Goal: Information Seeking & Learning: Learn about a topic

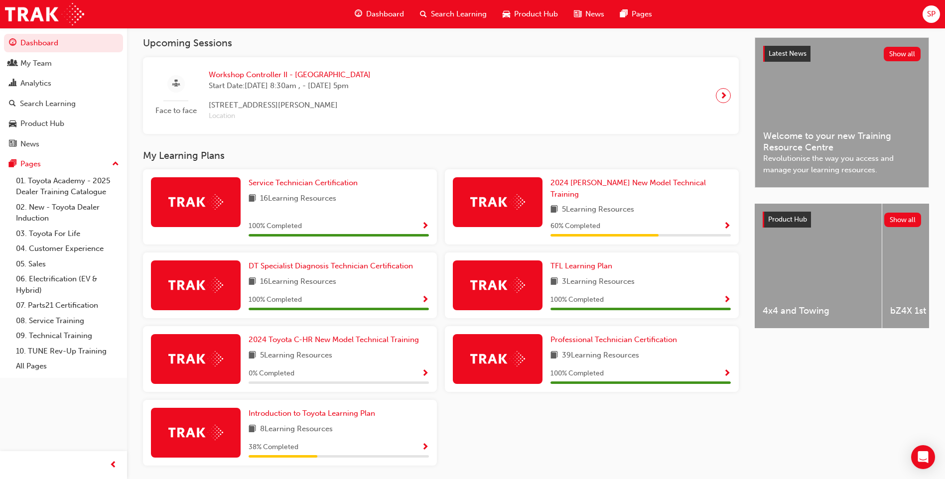
scroll to position [246, 0]
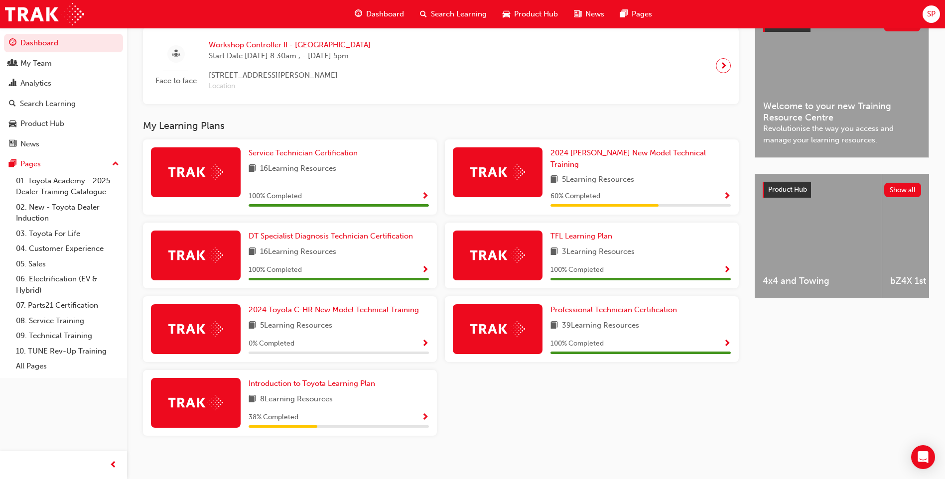
click at [670, 174] on div "5 Learning Resources" at bounding box center [640, 180] width 180 height 12
click at [725, 192] on span "Show Progress" at bounding box center [726, 196] width 7 height 9
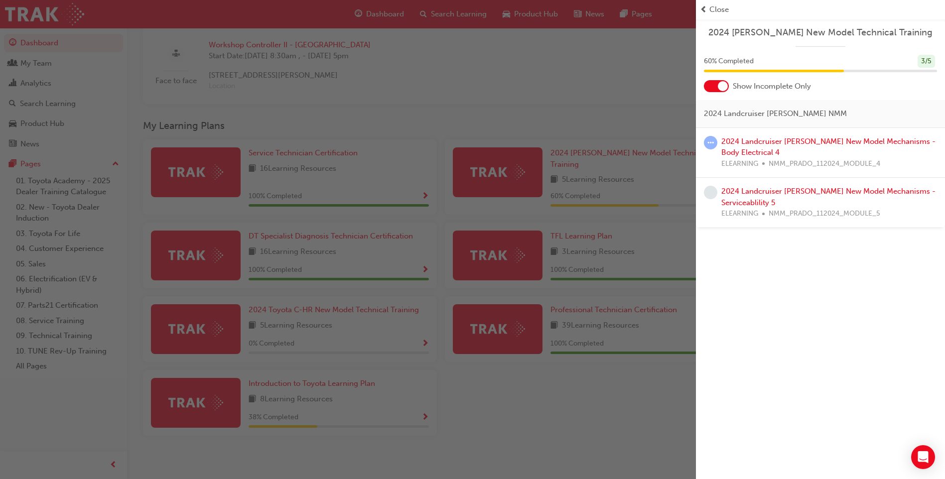
click at [707, 9] on div "Close" at bounding box center [820, 9] width 241 height 11
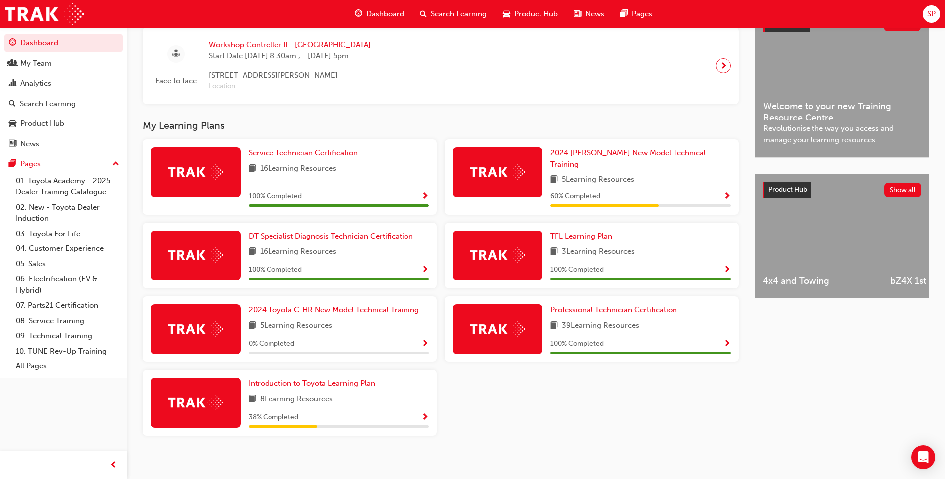
click at [527, 166] on div at bounding box center [498, 172] width 90 height 50
click at [588, 154] on span "2024 [PERSON_NAME] New Model Technical Training" at bounding box center [627, 158] width 155 height 20
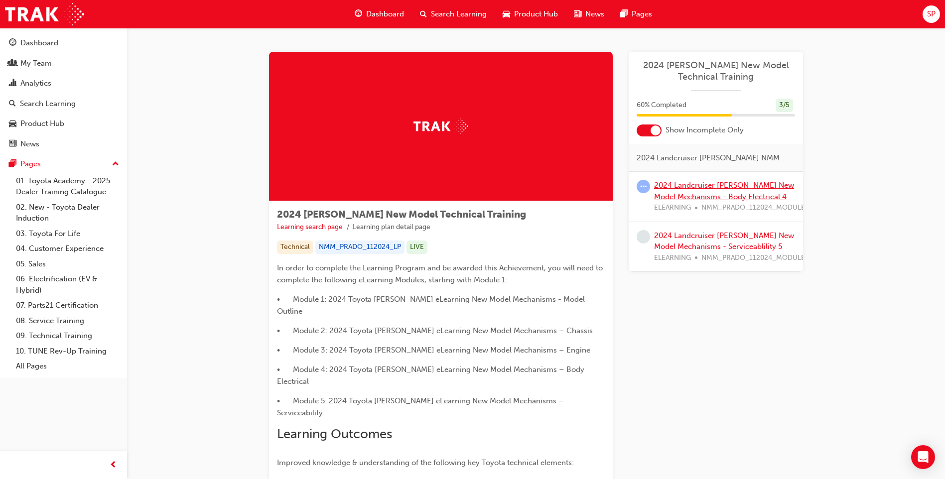
click at [706, 182] on link "2024 Landcruiser [PERSON_NAME] New Model Mechanisms - Body Electrical 4" at bounding box center [724, 191] width 140 height 20
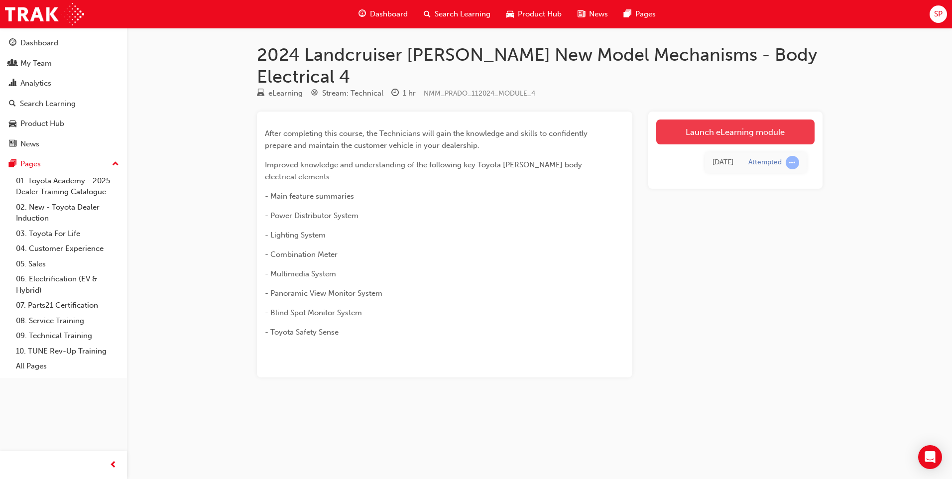
click at [730, 120] on link "Launch eLearning module" at bounding box center [735, 132] width 158 height 25
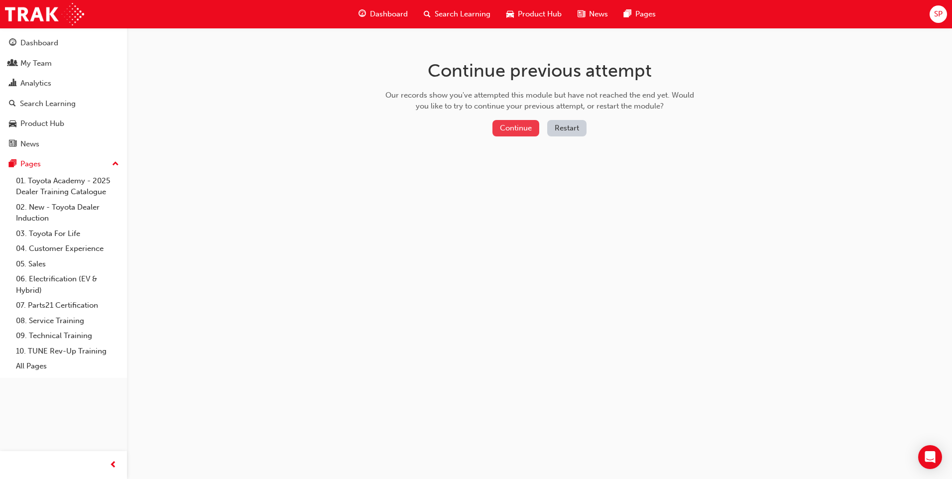
click at [520, 124] on button "Continue" at bounding box center [516, 128] width 47 height 16
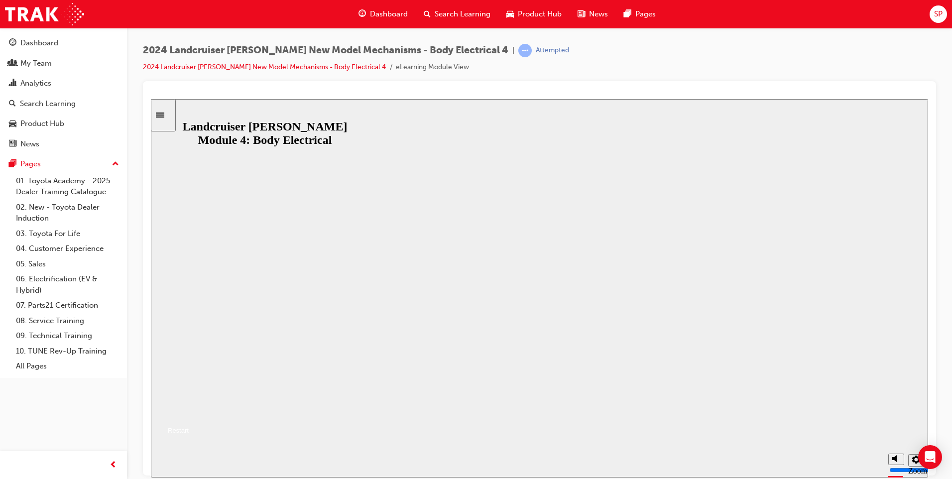
click at [189, 412] on button "Resume" at bounding box center [170, 418] width 38 height 12
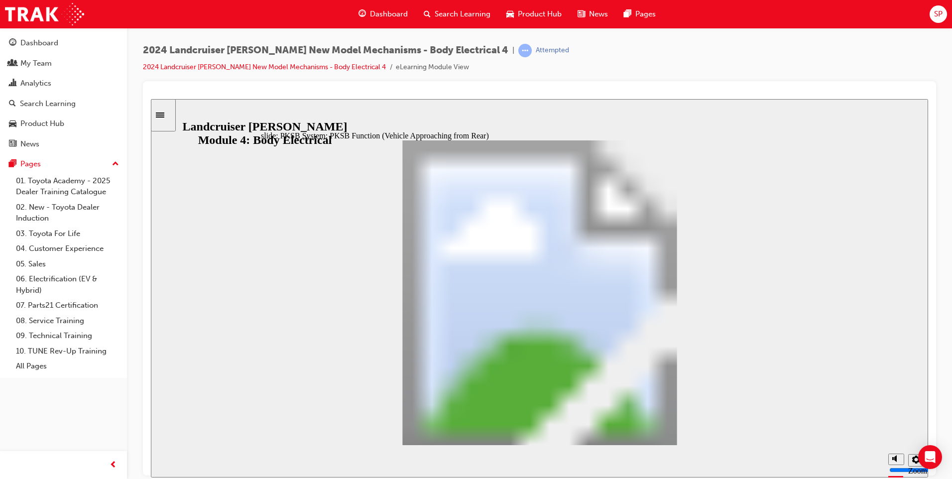
drag, startPoint x: 664, startPoint y: 426, endPoint x: 671, endPoint y: 427, distance: 7.0
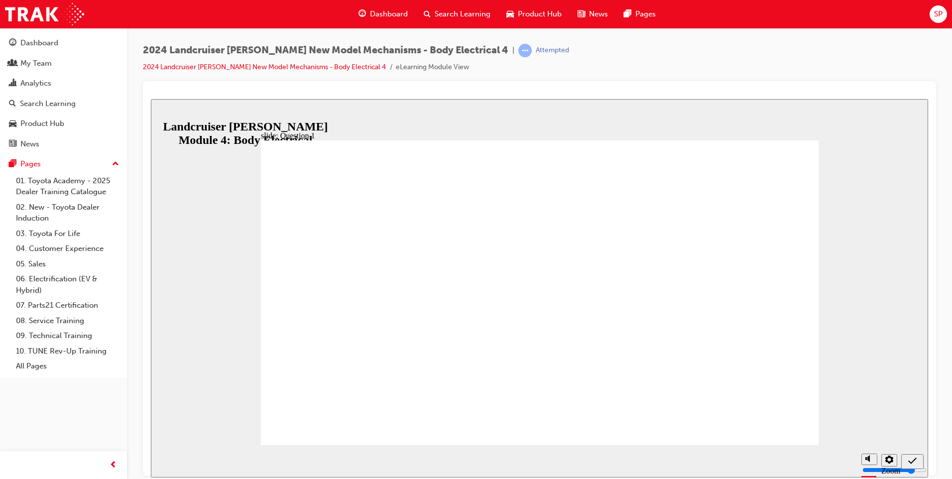
radio input "true"
drag, startPoint x: 774, startPoint y: 418, endPoint x: 773, endPoint y: 404, distance: 14.0
radio input "true"
drag, startPoint x: 416, startPoint y: 300, endPoint x: 739, endPoint y: 395, distance: 336.5
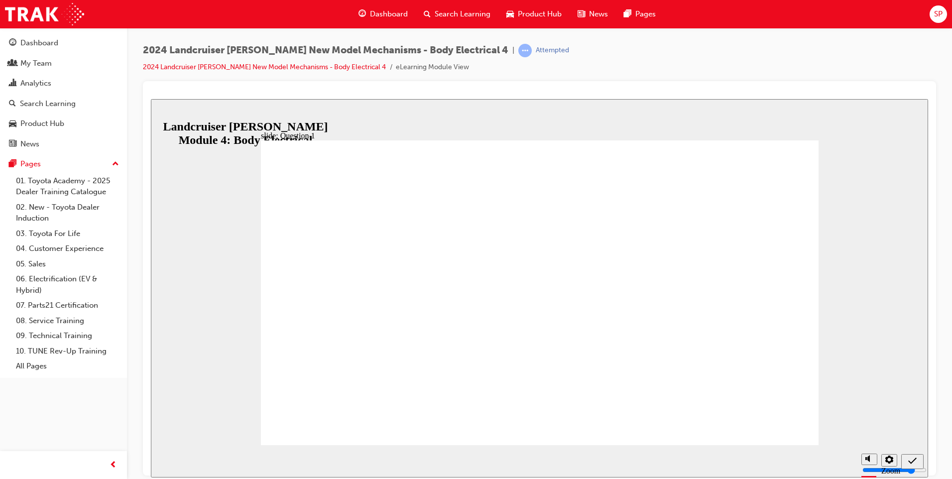
radio input "true"
radio input "false"
radio input "true"
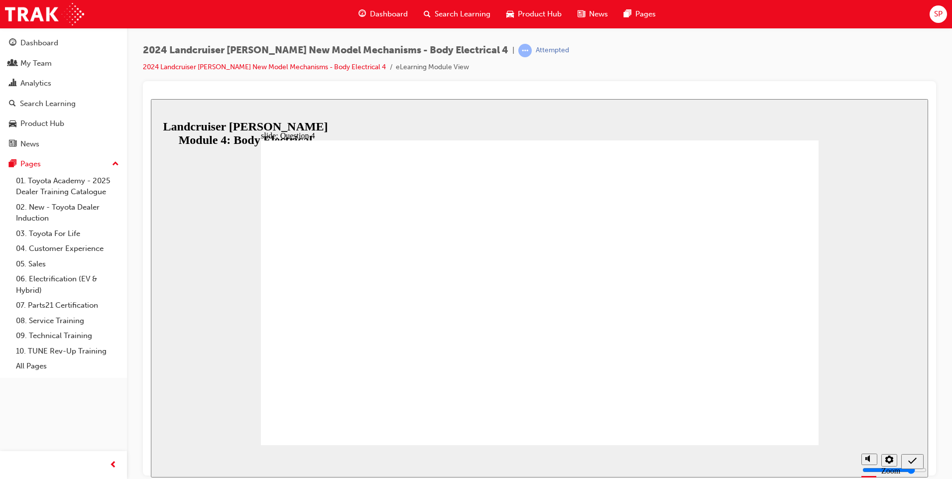
radio input "true"
click at [172, 111] on div "Sidebar Toggle" at bounding box center [163, 114] width 17 height 7
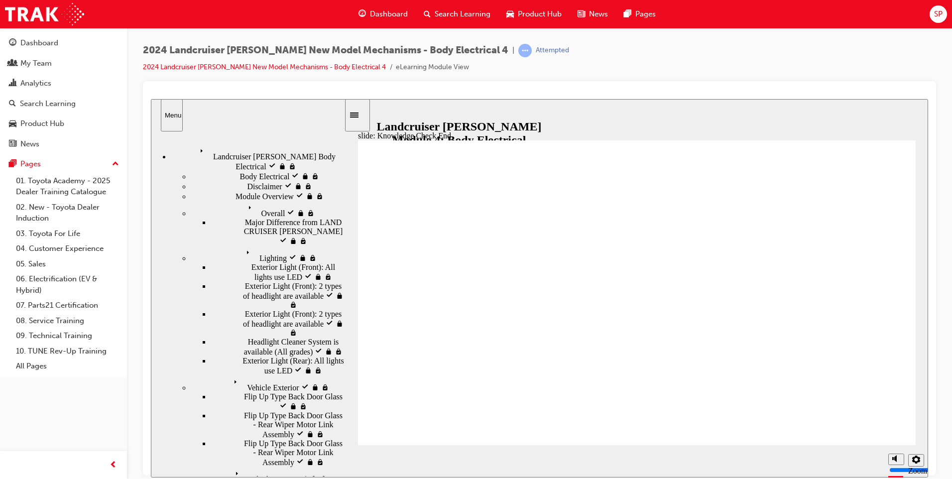
click at [225, 150] on span "Landcruiser [PERSON_NAME] Body Electrical visited" at bounding box center [270, 153] width 148 height 18
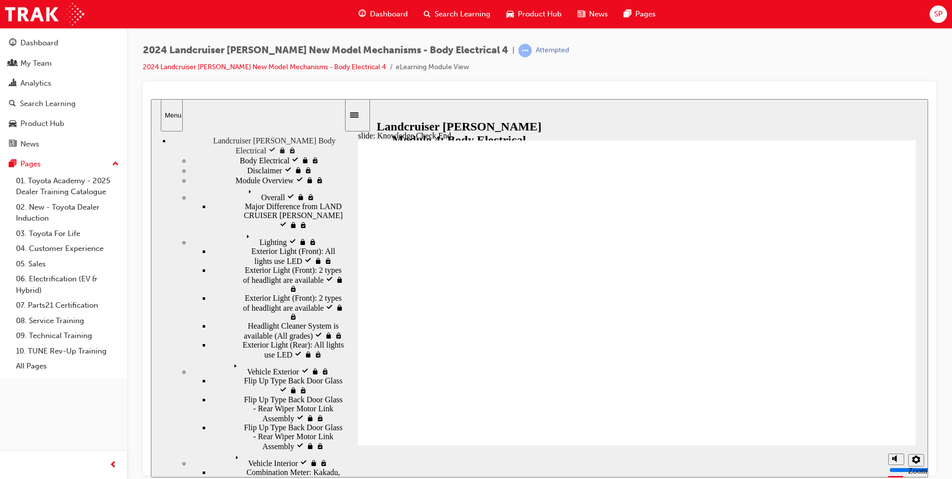
scroll to position [25, 0]
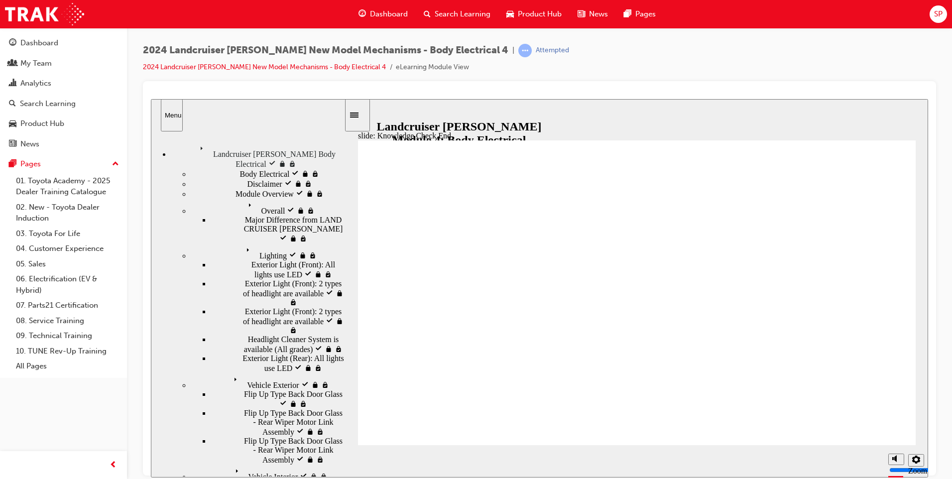
click at [362, 115] on icon "Sidebar Toggle" at bounding box center [357, 114] width 15 height 6
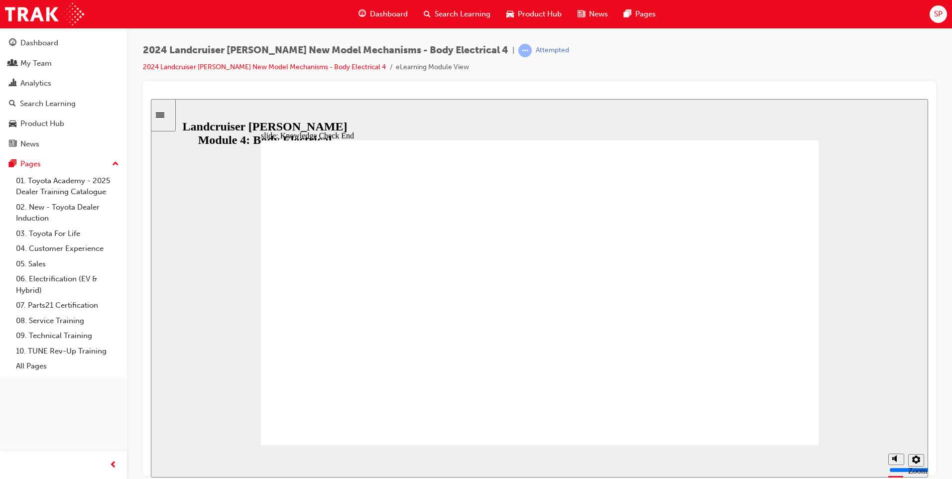
click at [397, 13] on span "Dashboard" at bounding box center [389, 13] width 38 height 11
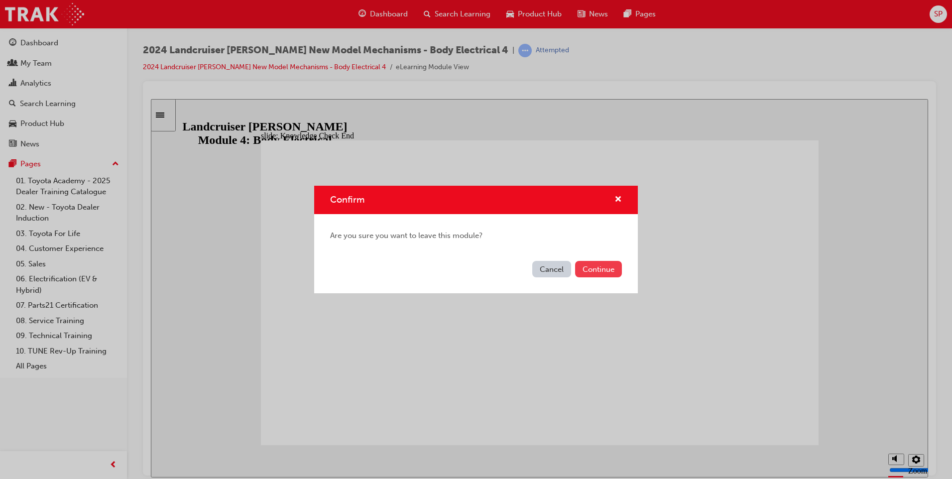
click at [599, 268] on button "Continue" at bounding box center [598, 269] width 47 height 16
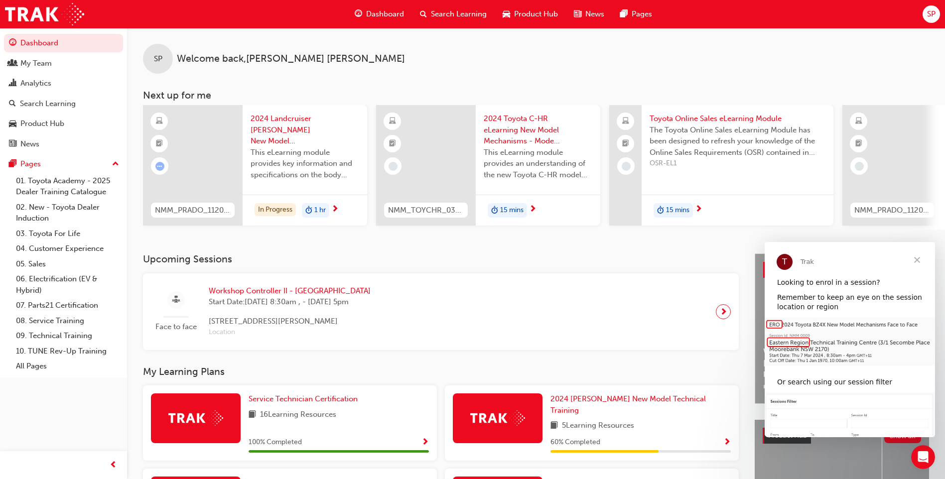
click at [214, 142] on div at bounding box center [193, 165] width 100 height 121
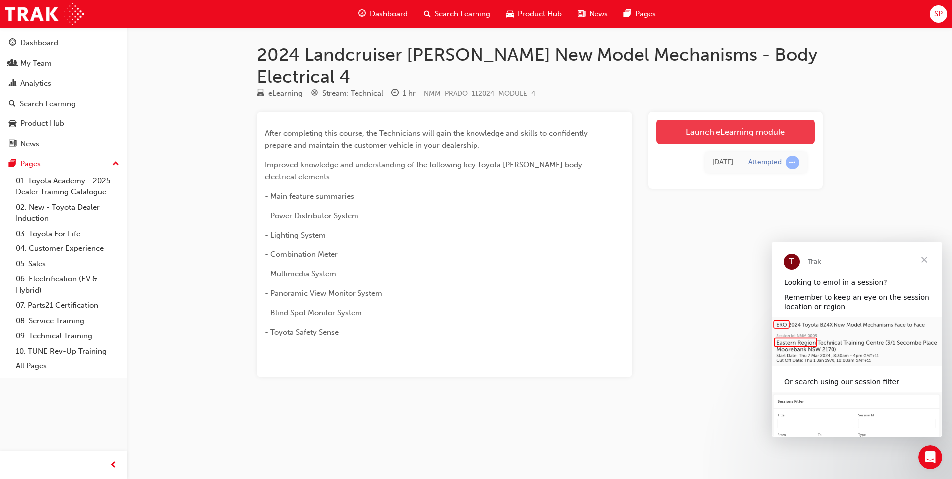
click at [717, 120] on link "Launch eLearning module" at bounding box center [735, 132] width 158 height 25
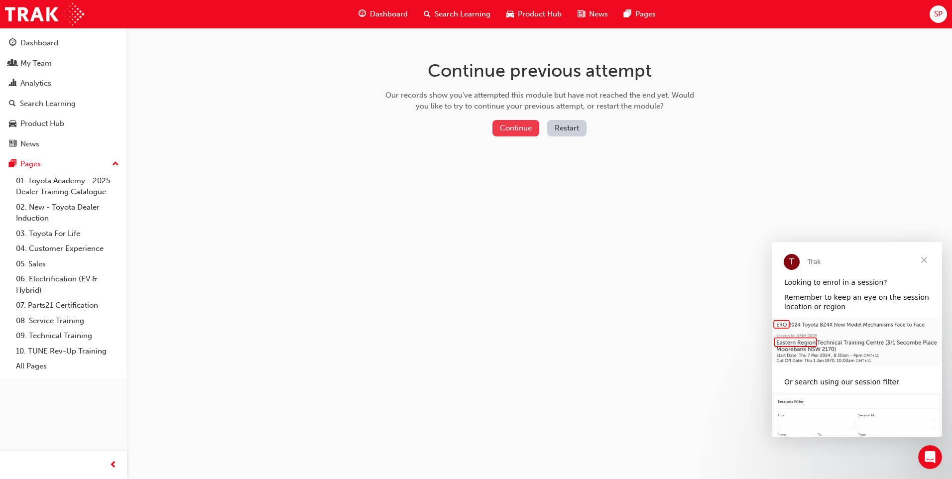
click at [516, 122] on button "Continue" at bounding box center [516, 128] width 47 height 16
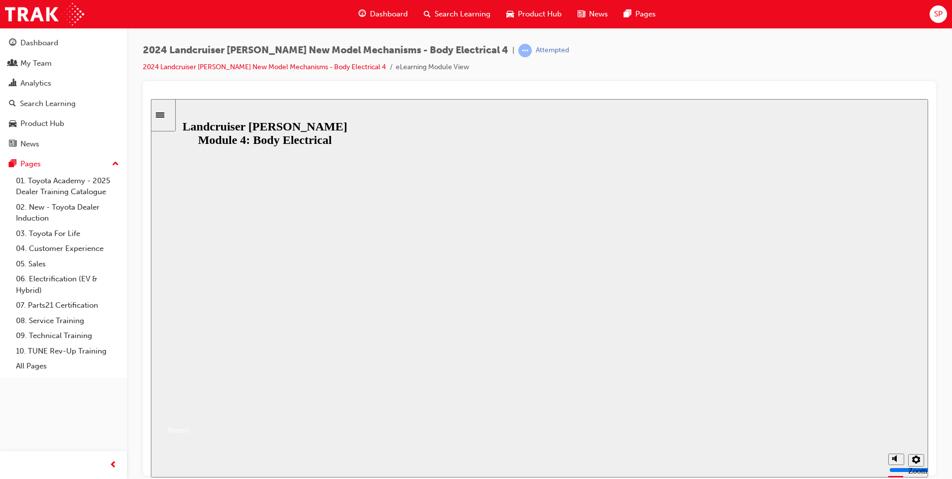
click at [189, 412] on button "Resume" at bounding box center [170, 418] width 38 height 12
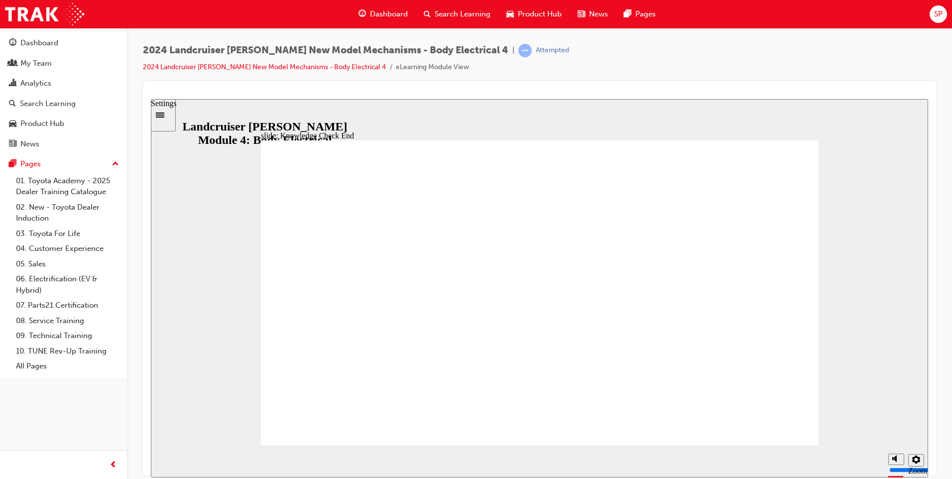
click at [916, 461] on icon "Settings" at bounding box center [917, 459] width 8 height 8
click at [53, 41] on div "Dashboard" at bounding box center [39, 42] width 38 height 11
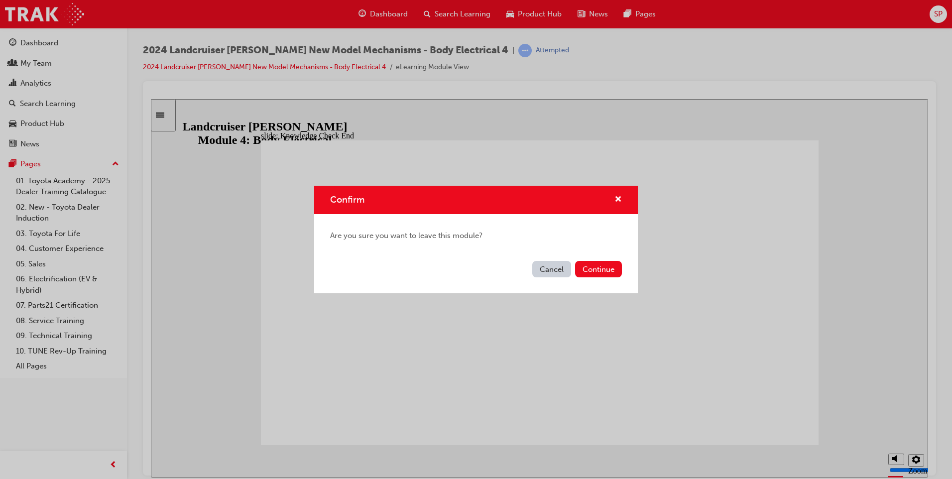
click at [567, 263] on button "Cancel" at bounding box center [551, 269] width 39 height 16
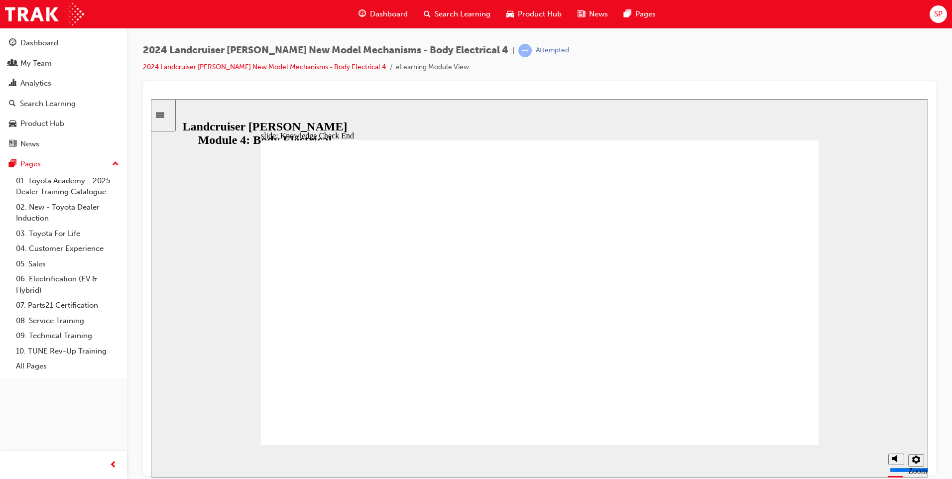
click at [392, 18] on span "Dashboard" at bounding box center [389, 13] width 38 height 11
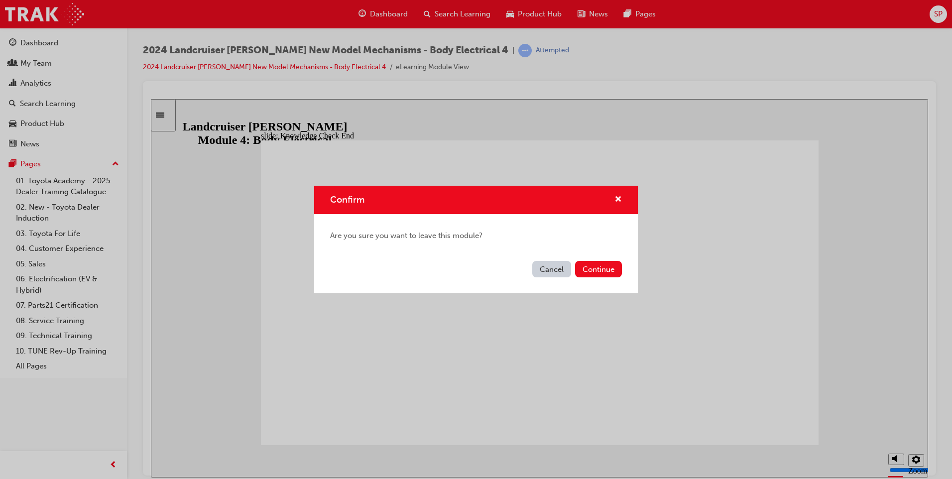
click at [616, 282] on div "Cancel Continue" at bounding box center [476, 275] width 324 height 36
click at [609, 277] on button "Continue" at bounding box center [598, 269] width 47 height 16
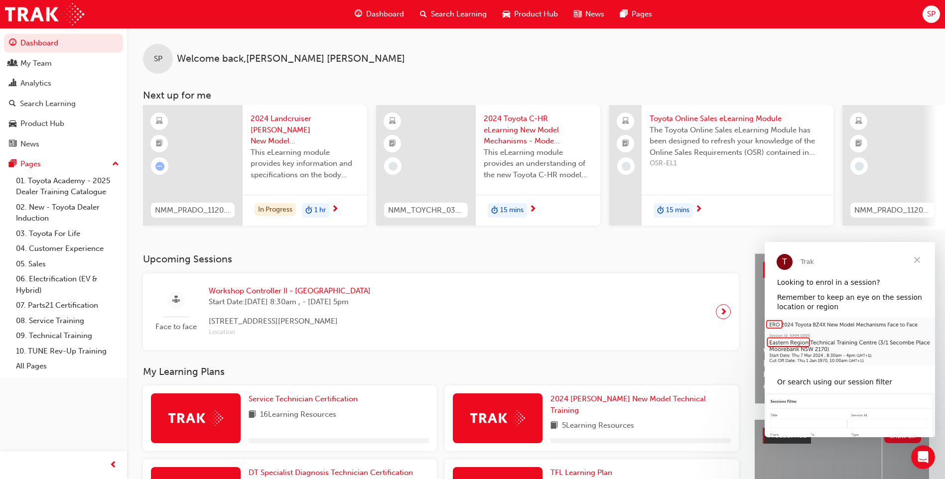
click at [224, 142] on div at bounding box center [193, 165] width 100 height 121
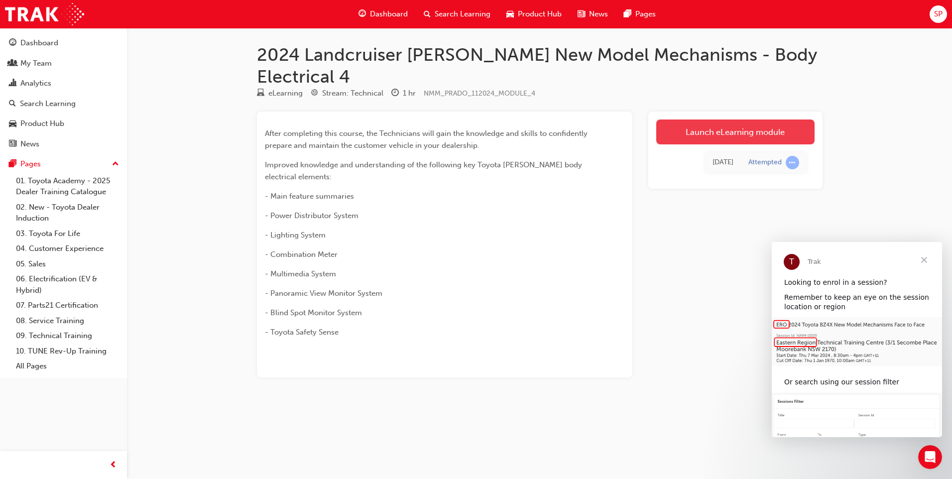
click at [752, 120] on link "Launch eLearning module" at bounding box center [735, 132] width 158 height 25
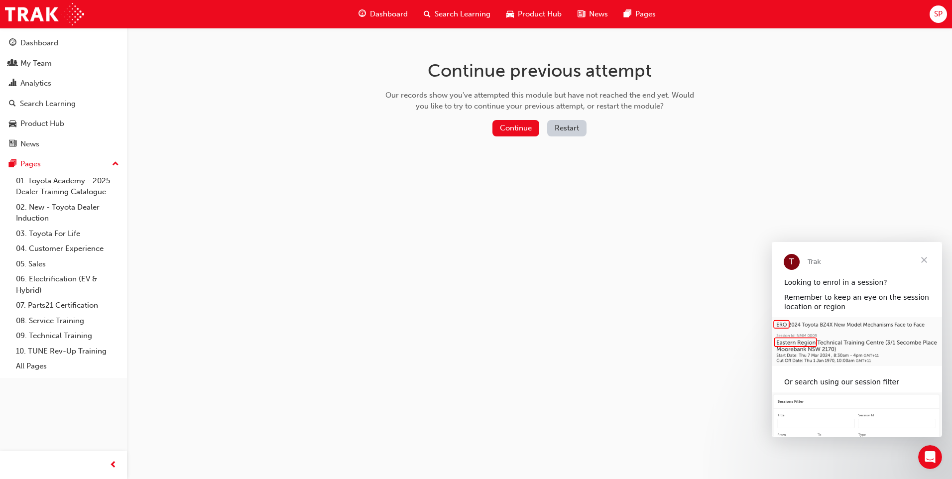
click at [563, 128] on button "Restart" at bounding box center [566, 128] width 39 height 16
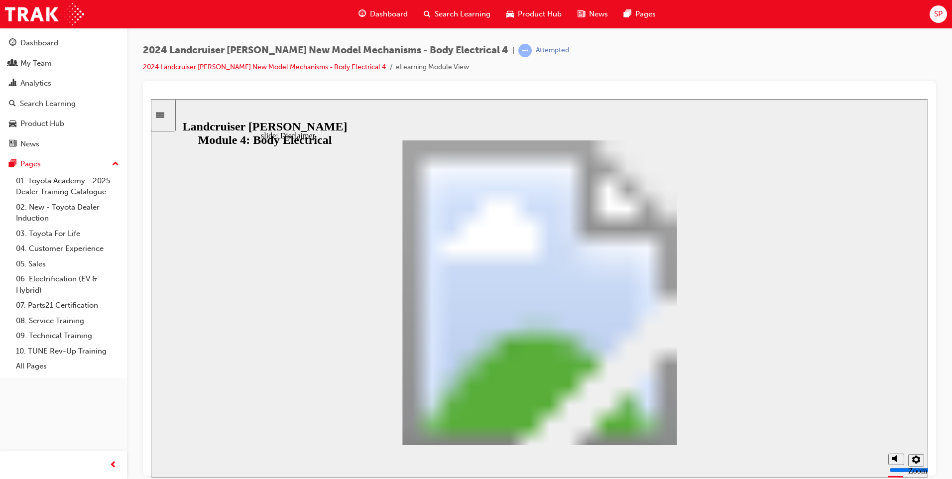
drag, startPoint x: 791, startPoint y: 427, endPoint x: 703, endPoint y: 431, distance: 88.3
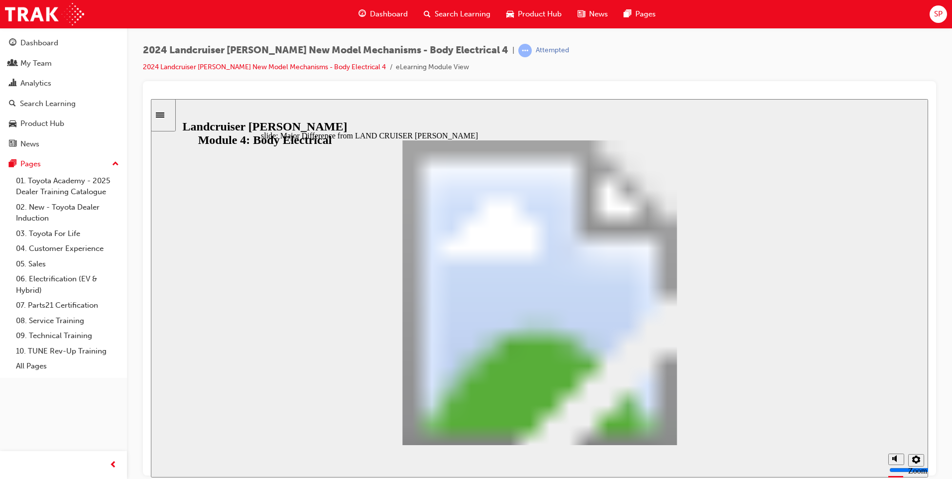
drag, startPoint x: 709, startPoint y: 426, endPoint x: 703, endPoint y: 426, distance: 5.5
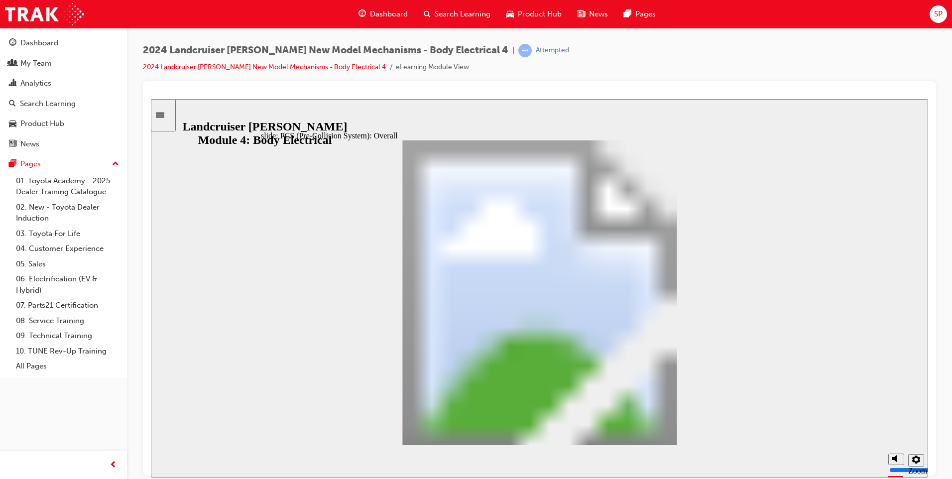
drag, startPoint x: 674, startPoint y: 431, endPoint x: 683, endPoint y: 431, distance: 9.0
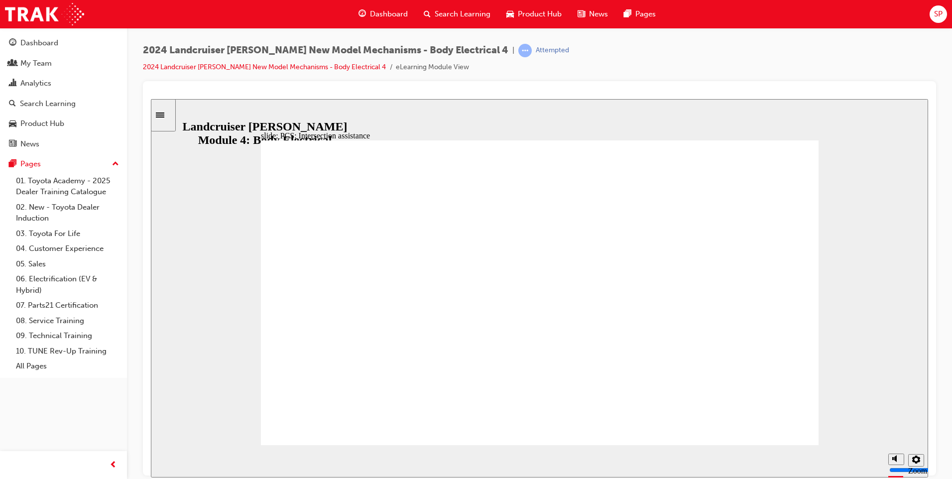
drag, startPoint x: 694, startPoint y: 430, endPoint x: 707, endPoint y: 431, distance: 12.5
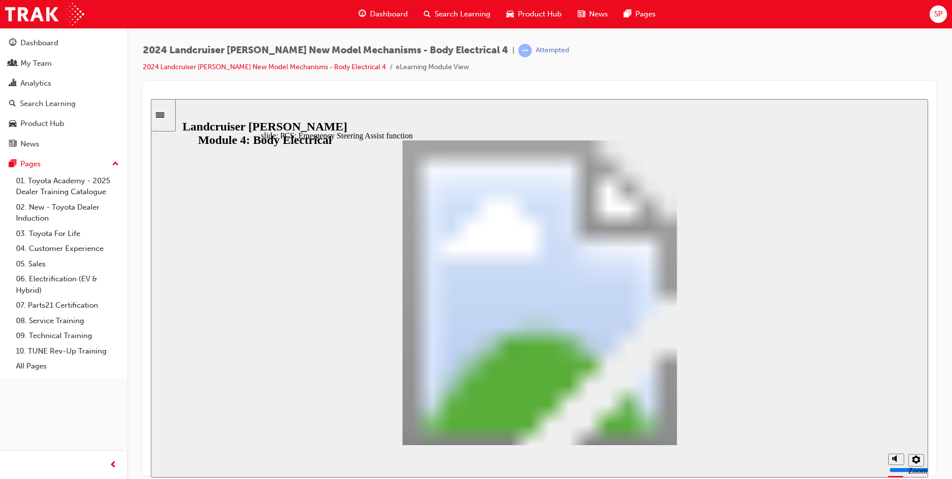
drag, startPoint x: 689, startPoint y: 429, endPoint x: 703, endPoint y: 427, distance: 14.1
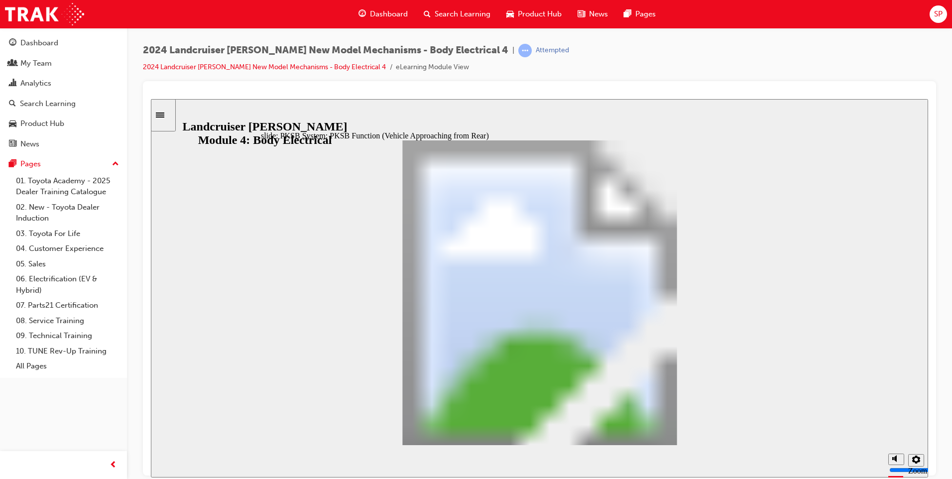
drag, startPoint x: 669, startPoint y: 425, endPoint x: 679, endPoint y: 427, distance: 10.2
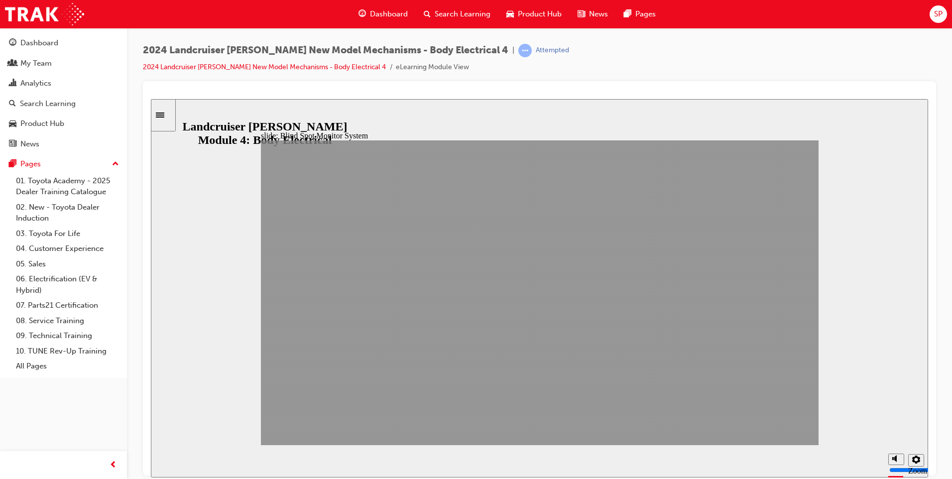
drag, startPoint x: 685, startPoint y: 429, endPoint x: 559, endPoint y: 358, distance: 144.8
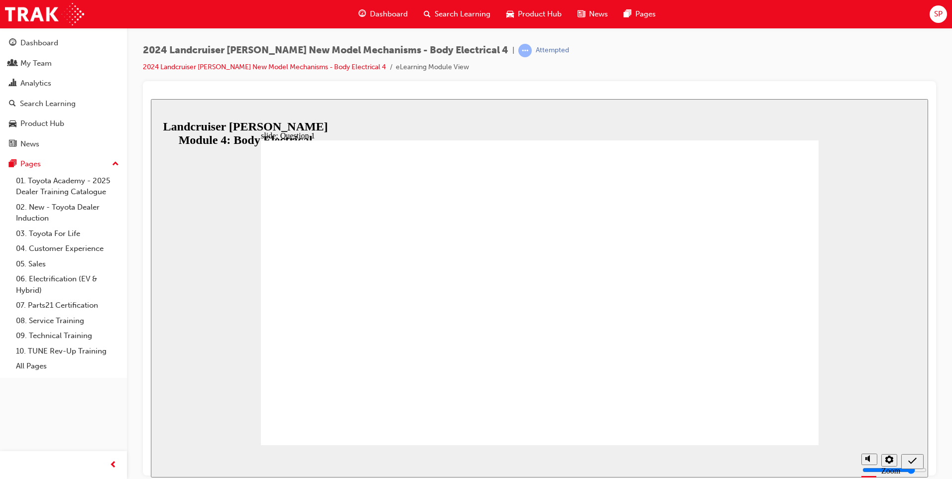
radio input "true"
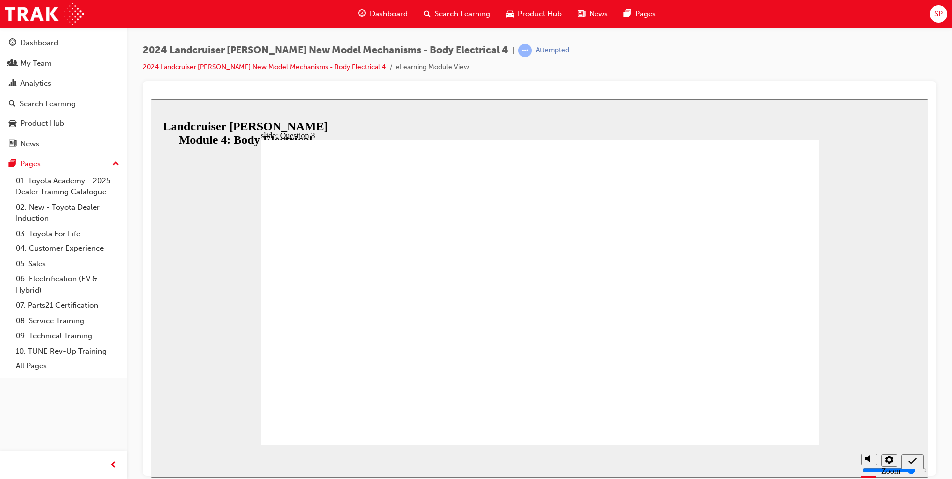
radio input "true"
drag, startPoint x: 444, startPoint y: 329, endPoint x: 770, endPoint y: 409, distance: 336.0
radio input "true"
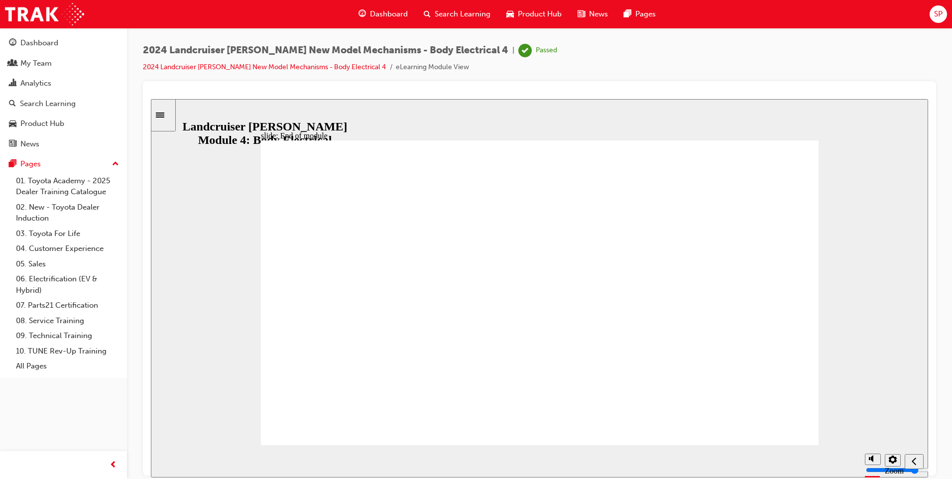
click at [405, 4] on div "Dashboard" at bounding box center [383, 14] width 65 height 20
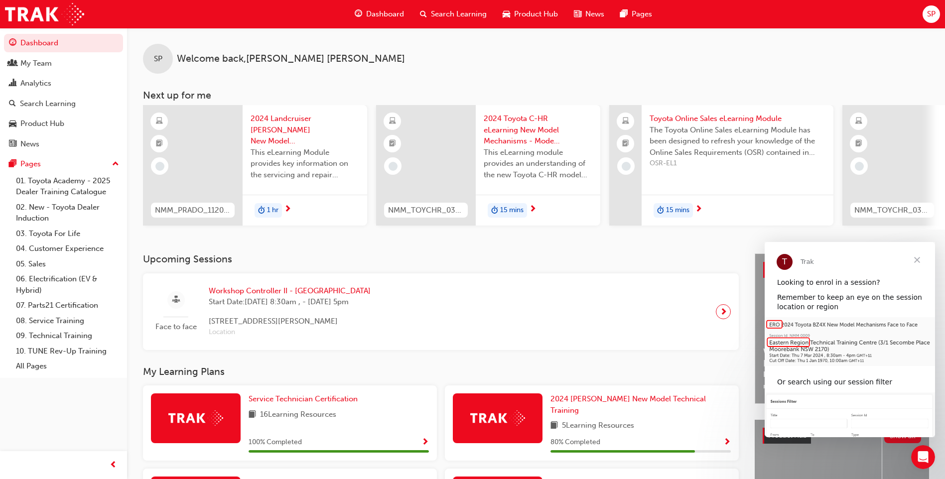
click at [292, 128] on span "2024 Landcruiser [PERSON_NAME] New Model Mechanisms - Serviceablility 5" at bounding box center [305, 130] width 109 height 34
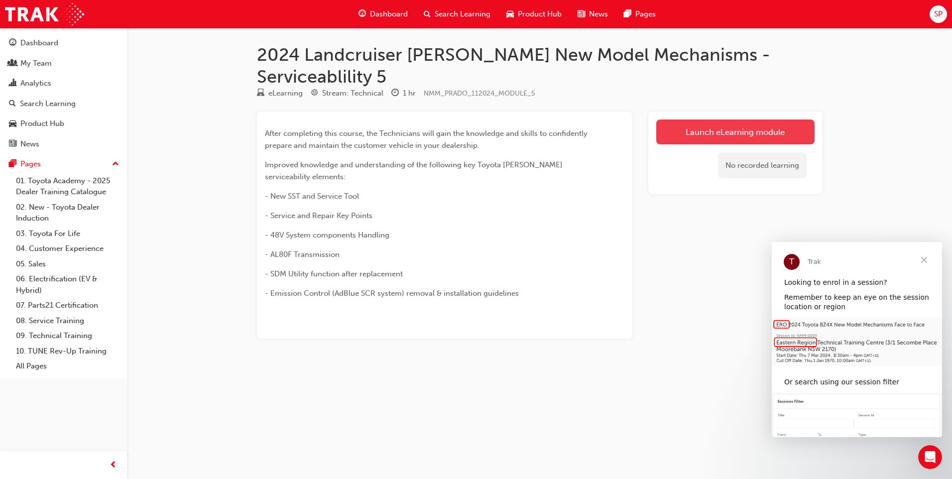
click at [730, 120] on link "Launch eLearning module" at bounding box center [735, 132] width 158 height 25
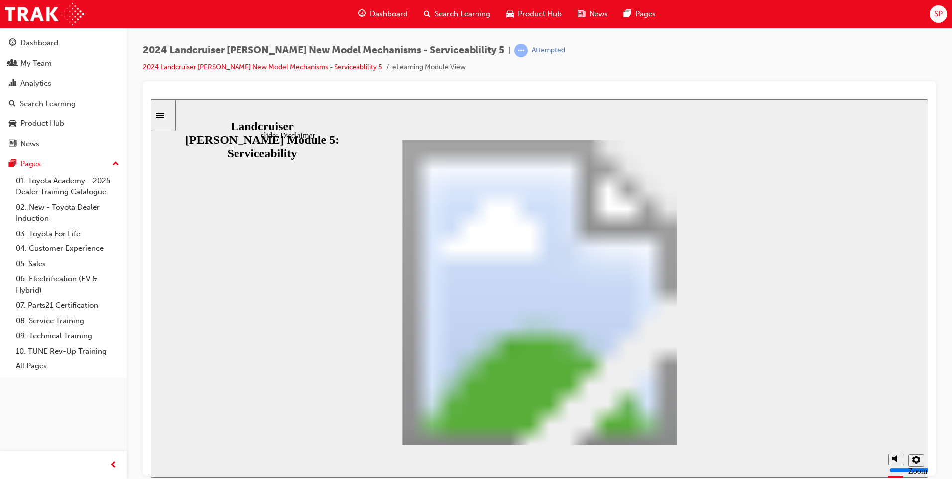
drag, startPoint x: 791, startPoint y: 431, endPoint x: 704, endPoint y: 430, distance: 87.2
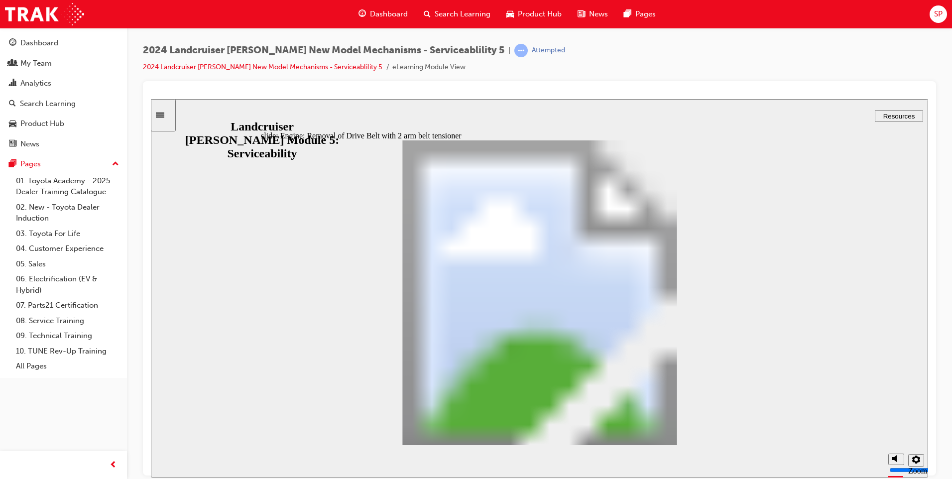
drag, startPoint x: 685, startPoint y: 393, endPoint x: 688, endPoint y: 366, distance: 27.6
